Goal: Find specific page/section: Find specific page/section

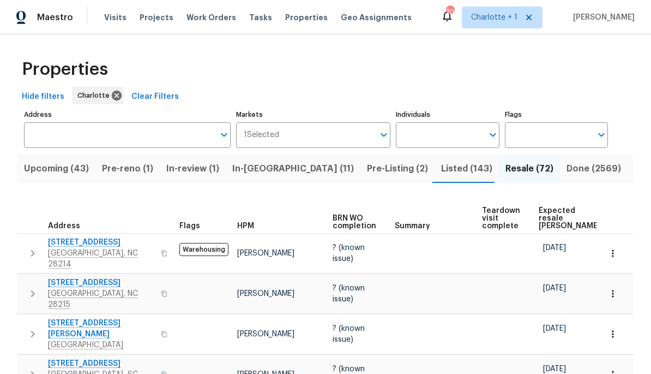
click at [565, 226] on span "Expected resale [PERSON_NAME]" at bounding box center [570, 218] width 62 height 23
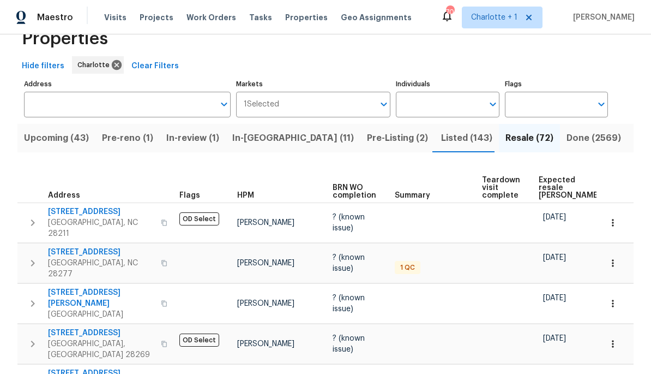
scroll to position [34, 0]
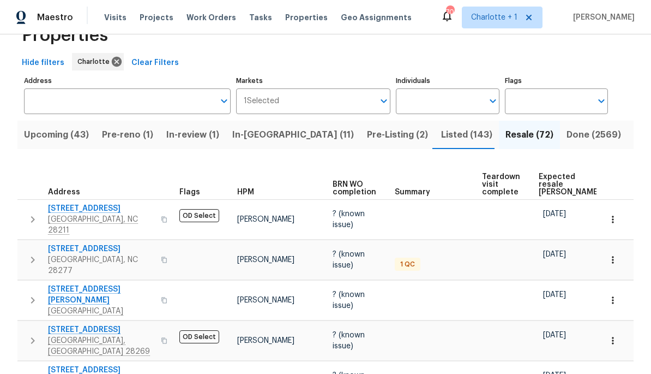
click at [556, 178] on span "Expected resale [PERSON_NAME]" at bounding box center [570, 184] width 62 height 23
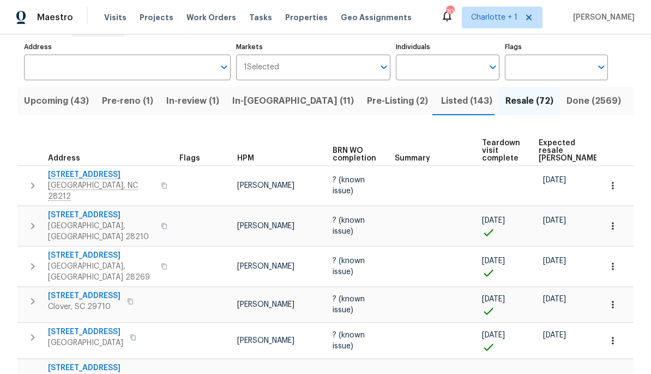
scroll to position [74, 0]
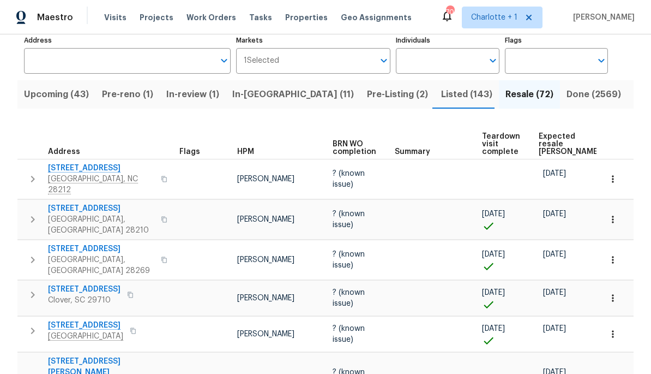
click at [548, 141] on span "Expected resale [PERSON_NAME]" at bounding box center [570, 144] width 62 height 23
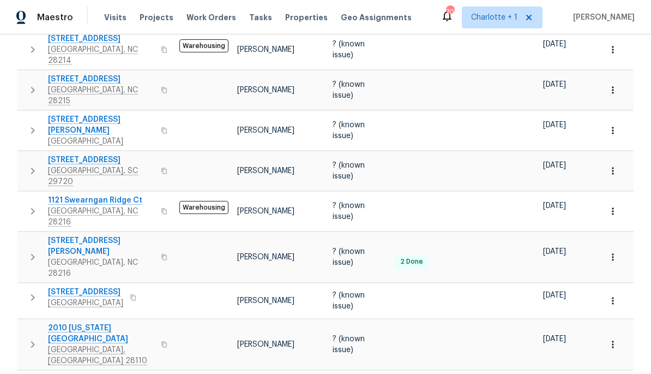
scroll to position [204, 0]
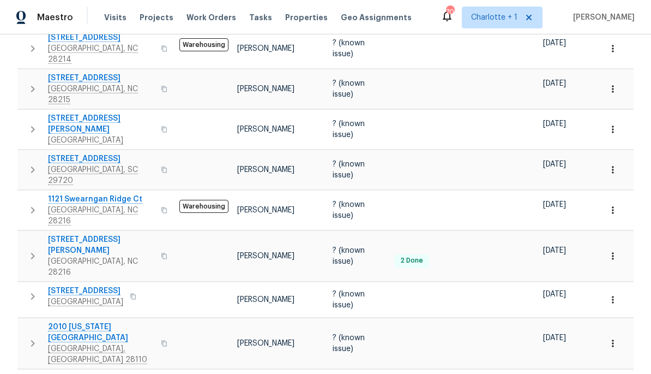
click at [93, 194] on span "1121 Swearngan Ridge Ct" at bounding box center [101, 199] width 106 height 11
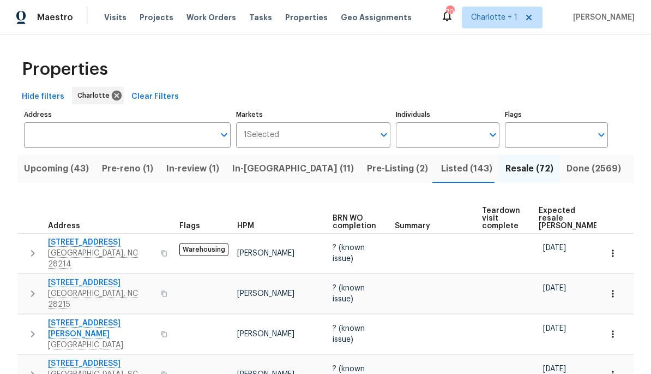
scroll to position [0, 0]
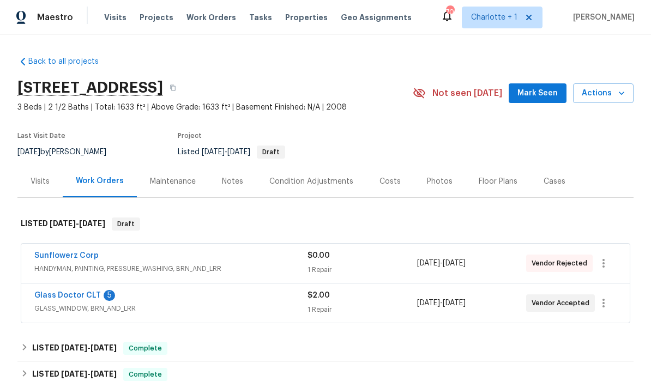
click at [395, 184] on div "Costs" at bounding box center [390, 181] width 21 height 11
